Goal: Task Accomplishment & Management: Manage account settings

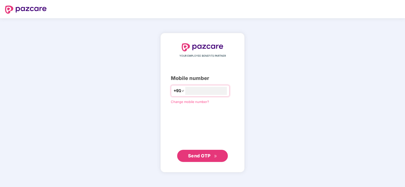
type input "**********"
click at [199, 157] on span "Send OTP" at bounding box center [199, 155] width 23 height 5
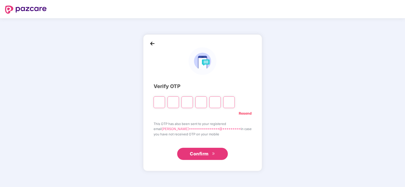
paste input "*"
type input "*"
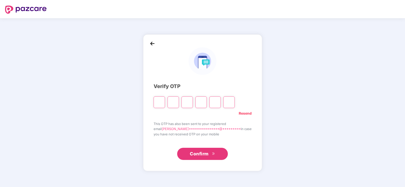
type input "*"
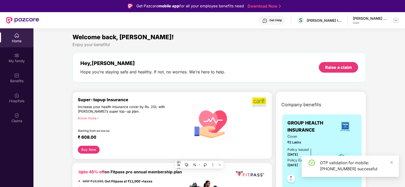
click at [394, 19] on img at bounding box center [396, 20] width 4 height 4
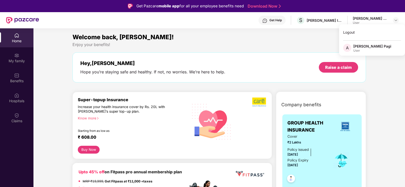
click at [351, 49] on div "A" at bounding box center [348, 48] width 10 height 9
click at [360, 46] on div "Enjoy your benefits!" at bounding box center [218, 44] width 293 height 5
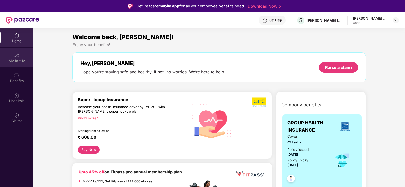
click at [19, 59] on div "My family" at bounding box center [16, 61] width 33 height 5
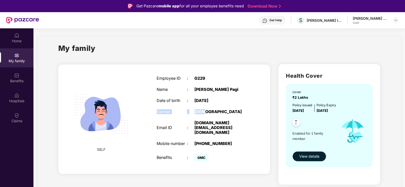
drag, startPoint x: 211, startPoint y: 111, endPoint x: 160, endPoint y: 112, distance: 51.2
click at [160, 112] on div "Employee ID : G229 Name : Apurva Pagi Date of birth : 25 Jan 1997 Gender : MALE…" at bounding box center [201, 119] width 101 height 99
click at [171, 30] on section "My family SELF Employee ID : G229 Name : Apurva Pagi Date of birth : 25 Jan 199…" at bounding box center [218, 121] width 371 height 187
click at [166, 42] on div "My family SELF Employee ID : G229 Name : Apurva Pagi Date of birth : 25 Jan 199…" at bounding box center [218, 116] width 363 height 161
click at [251, 37] on div "My family SELF Employee ID : G229 Name : Apurva Pagi Date of birth : 25 Jan 199…" at bounding box center [218, 116] width 363 height 161
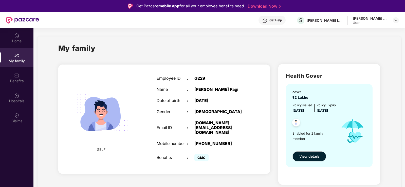
click at [146, 51] on div "My family" at bounding box center [219, 51] width 322 height 17
click at [47, 66] on div "My family SELF Employee ID : G229 Name : Apurva Pagi Date of birth : 25 Jan 199…" at bounding box center [218, 116] width 363 height 161
click at [243, 38] on div "My family SELF Employee ID : G229 Name : Apurva Pagi Date of birth : 25 Jan 199…" at bounding box center [218, 116] width 363 height 161
